Goal: Task Accomplishment & Management: Manage account settings

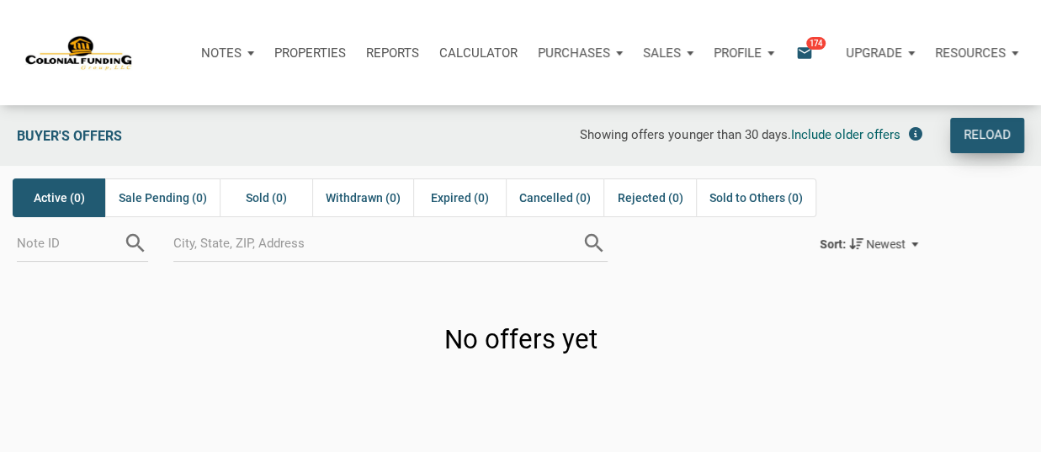
click at [978, 125] on div "Reload" at bounding box center [986, 135] width 47 height 20
click at [804, 51] on icon "email" at bounding box center [804, 52] width 20 height 19
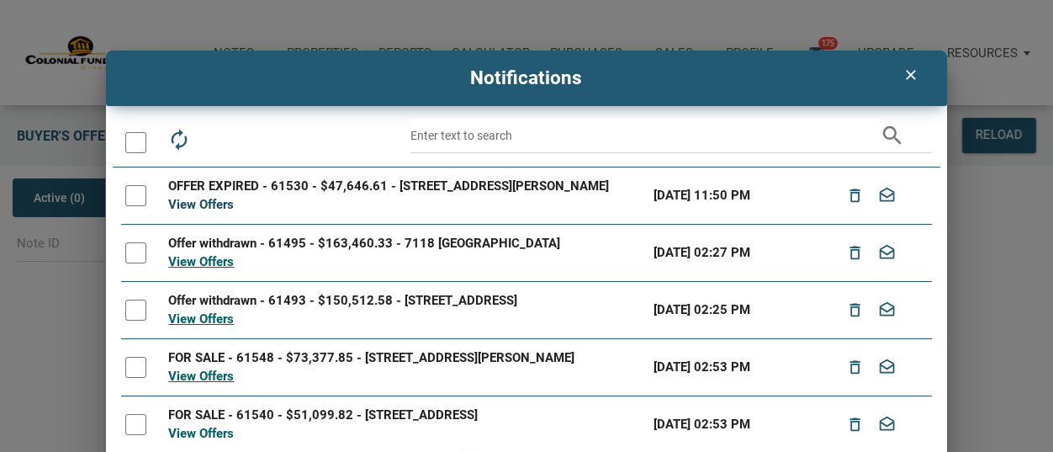
click at [202, 212] on link "View Offers" at bounding box center [201, 204] width 66 height 15
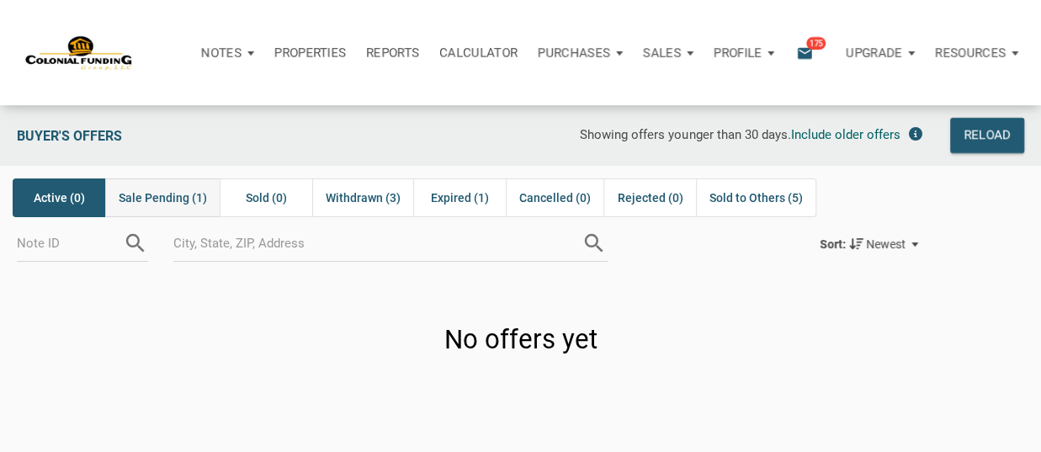
click at [175, 196] on span "Sale Pending (1)" at bounding box center [163, 198] width 88 height 20
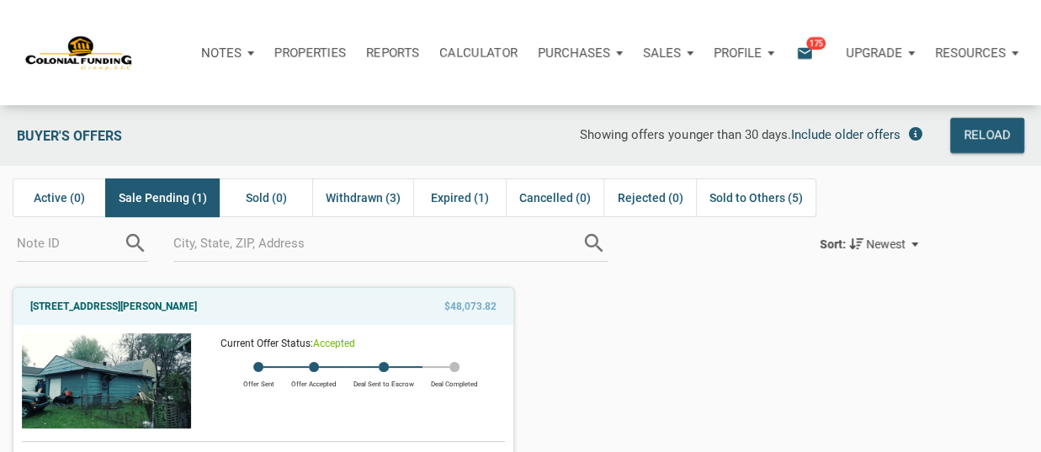
click at [848, 131] on span "Include older offers" at bounding box center [844, 134] width 109 height 15
click at [781, 196] on span "Sold to Others (5)" at bounding box center [762, 198] width 93 height 20
